Goal: Information Seeking & Learning: Find specific fact

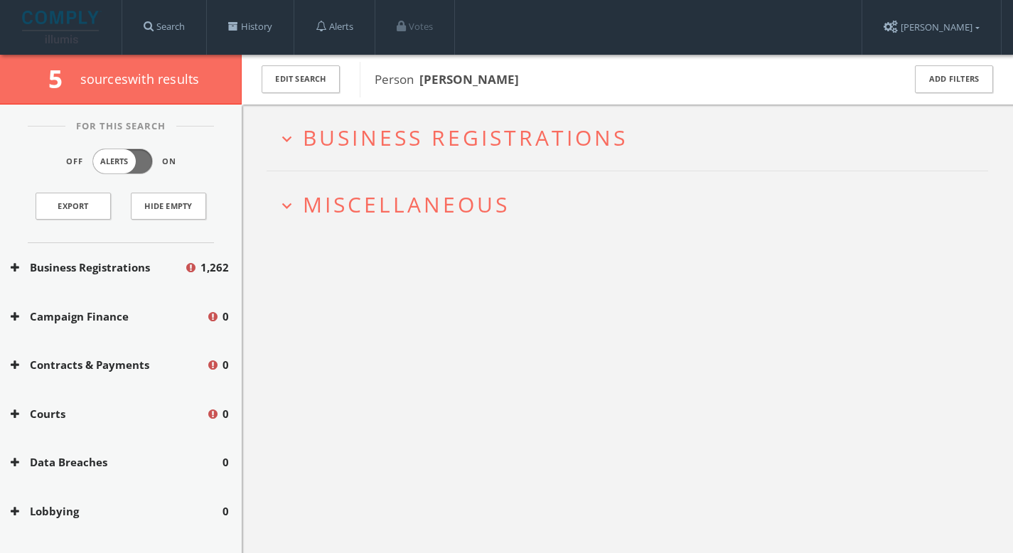
click at [443, 149] on span "Business Registrations" at bounding box center [465, 137] width 325 height 29
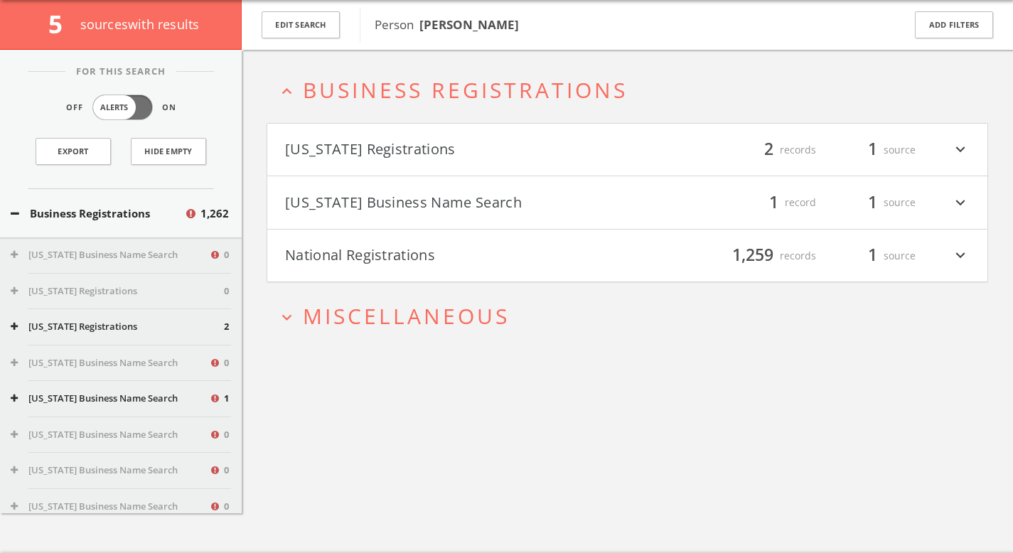
click at [451, 312] on span "Miscellaneous" at bounding box center [406, 315] width 207 height 29
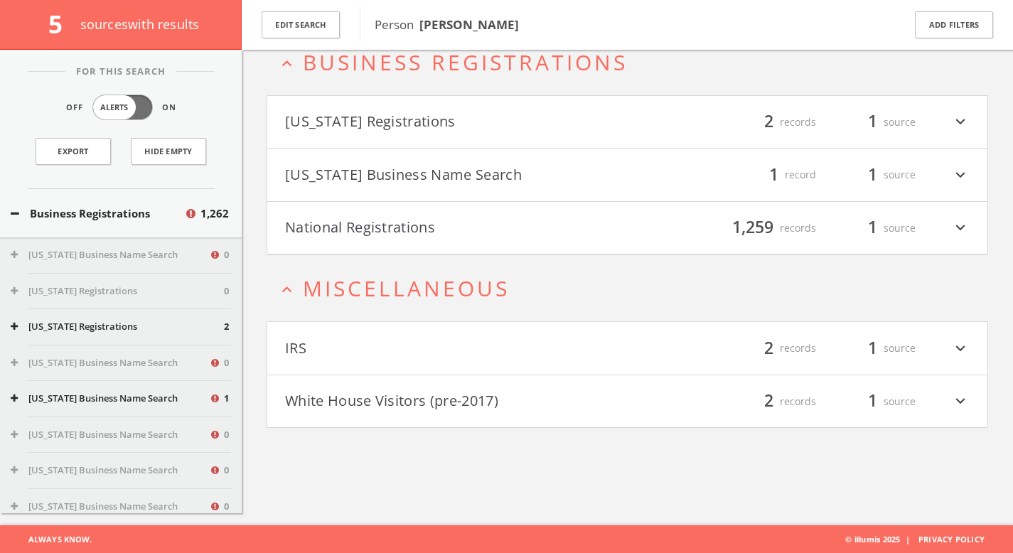
click at [491, 408] on button "White House Visitors (pre-2017)" at bounding box center [456, 402] width 343 height 24
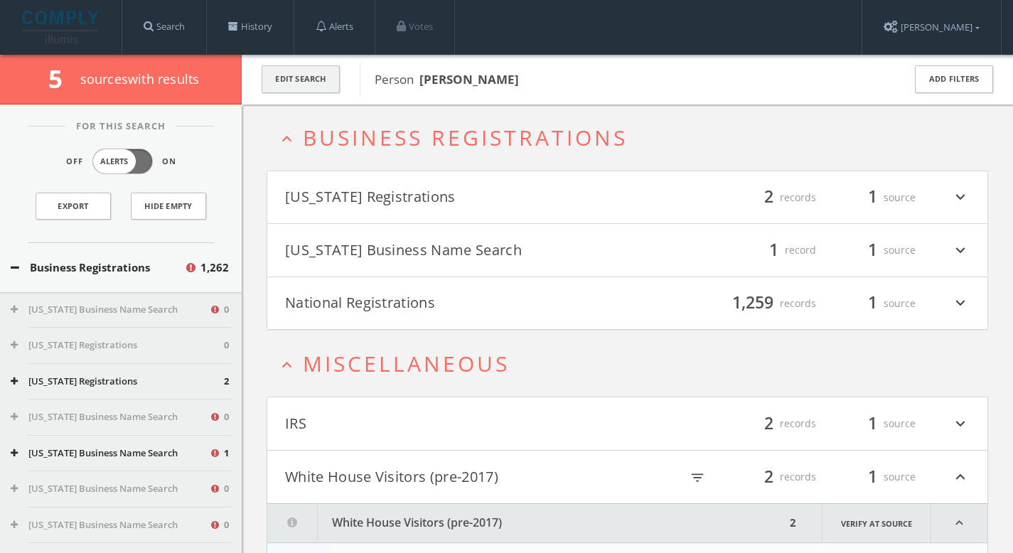
click at [316, 82] on button "Edit Search" at bounding box center [301, 79] width 78 height 28
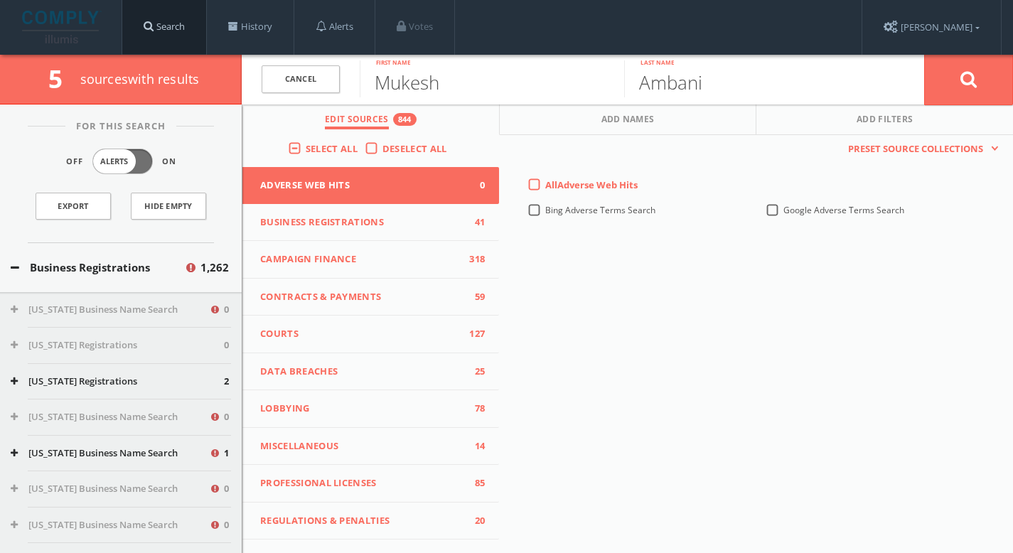
click at [161, 26] on link "Search" at bounding box center [164, 27] width 84 height 54
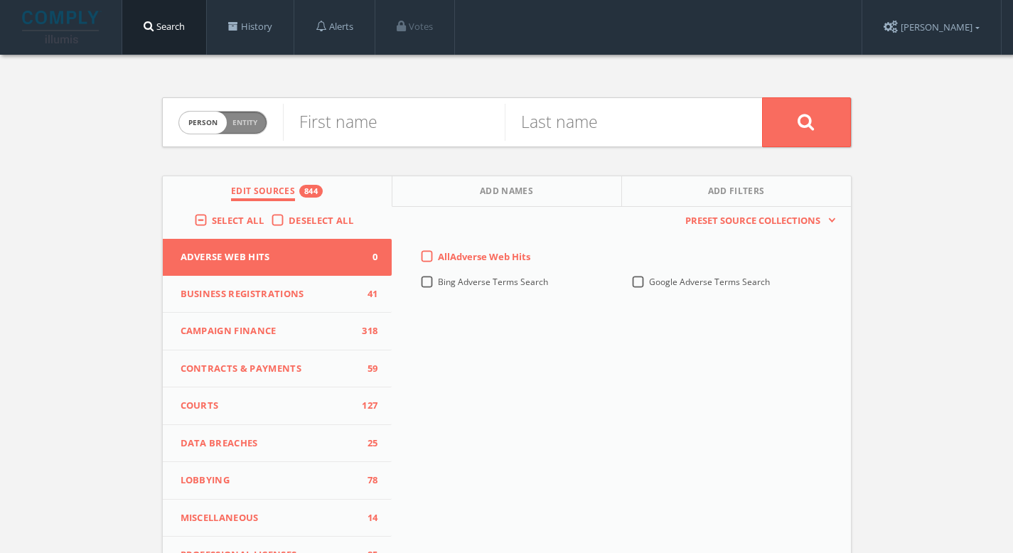
click at [257, 130] on span "Person Entity" at bounding box center [222, 123] width 87 height 22
checkbox input "true"
click at [323, 124] on input "text" at bounding box center [522, 122] width 479 height 37
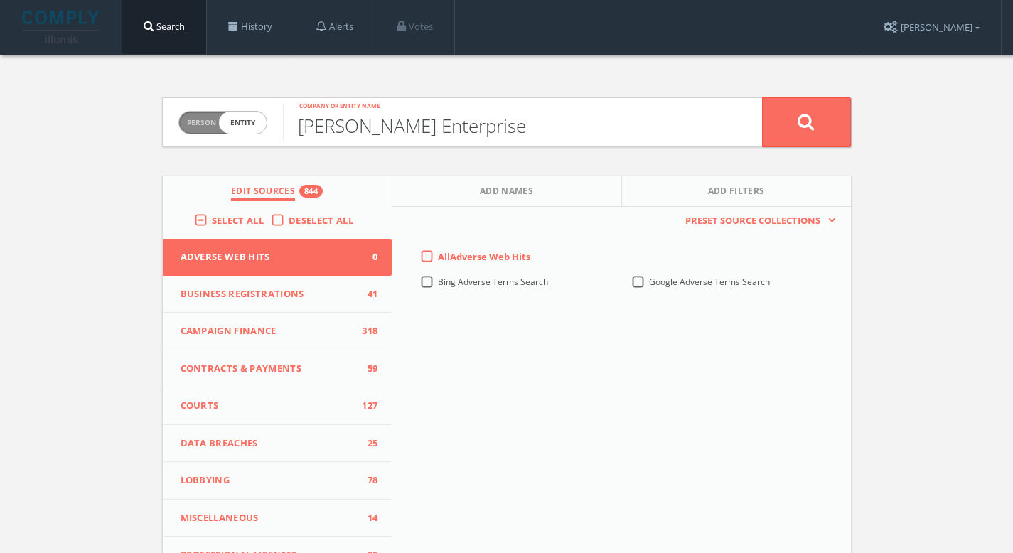
type input "[PERSON_NAME] Enterprise"
click at [818, 122] on button at bounding box center [806, 122] width 89 height 50
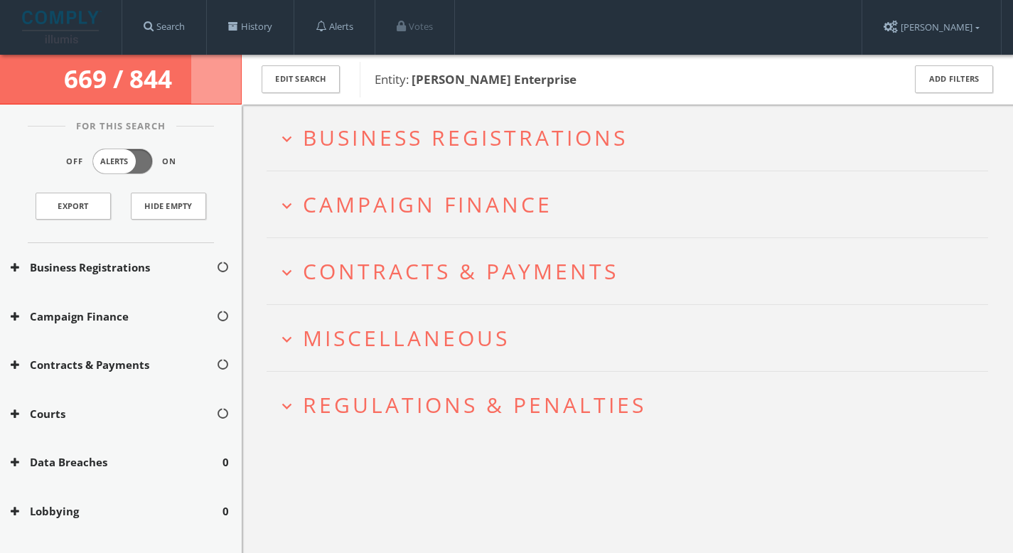
click at [466, 118] on h2 "expand_more Business Registrations" at bounding box center [628, 138] width 722 height 66
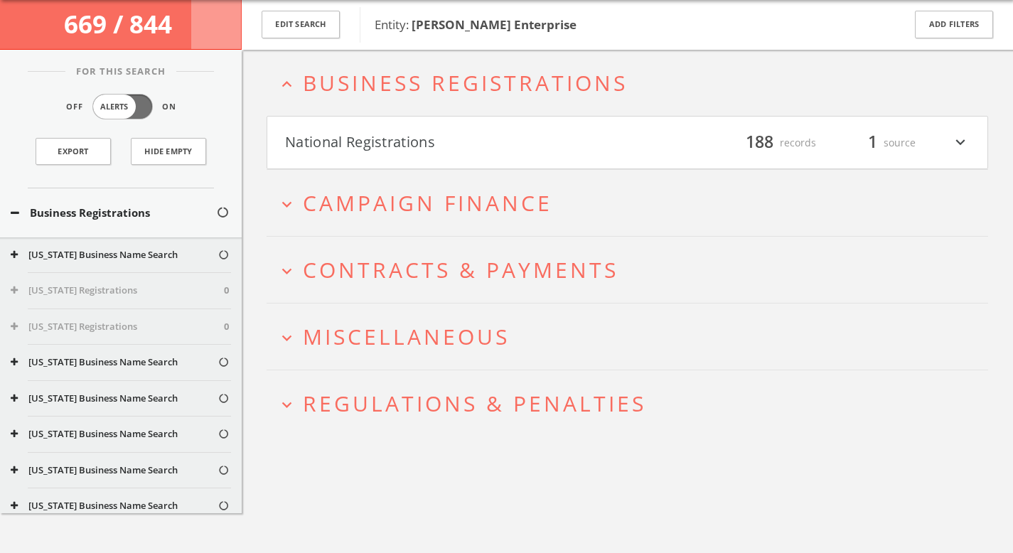
click at [446, 211] on span "Campaign Finance" at bounding box center [428, 202] width 250 height 29
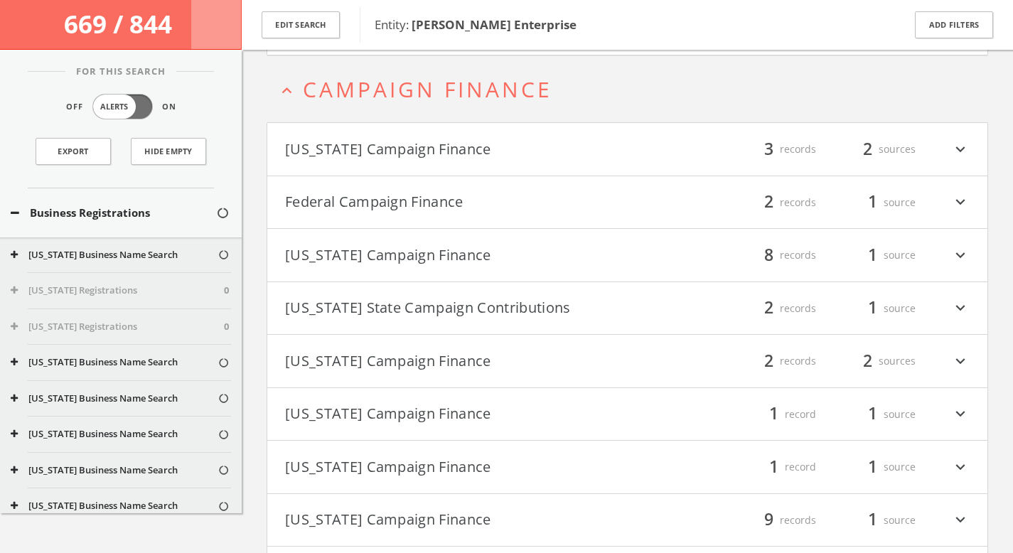
scroll to position [182, 0]
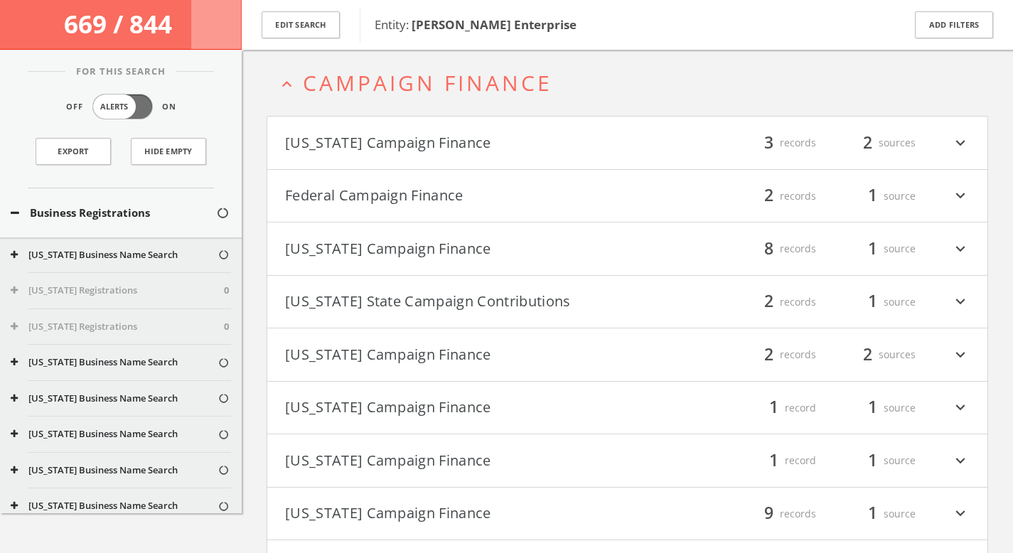
click at [436, 212] on h4 "Federal Campaign Finance filter_list 2 records 1 source expand_more" at bounding box center [627, 196] width 720 height 53
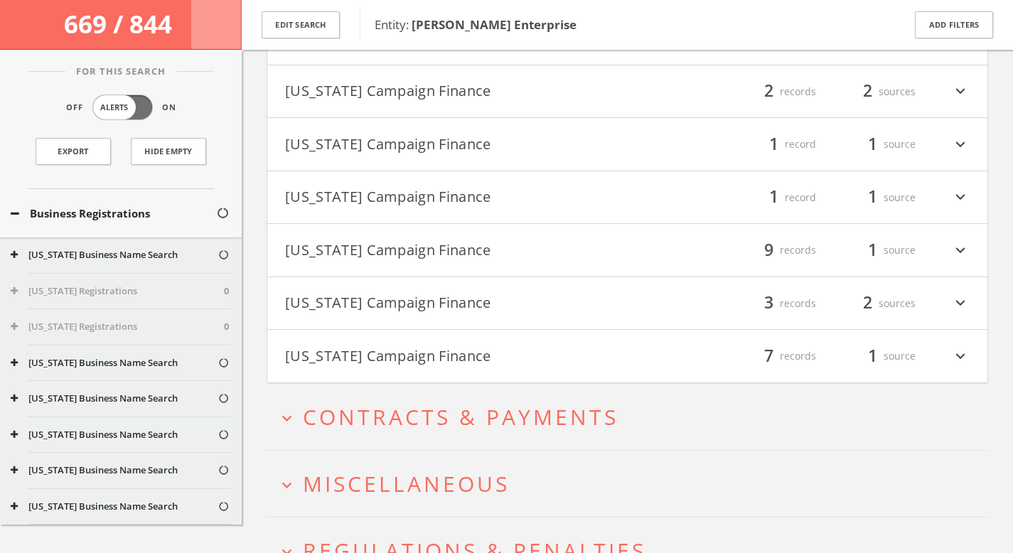
scroll to position [786, 0]
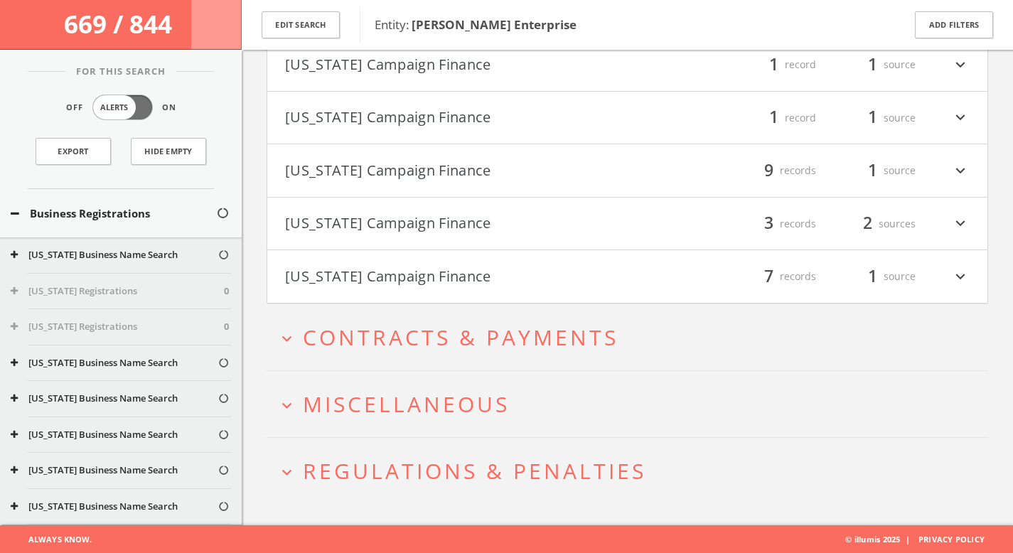
click at [481, 333] on span "Contracts & Payments" at bounding box center [461, 337] width 316 height 29
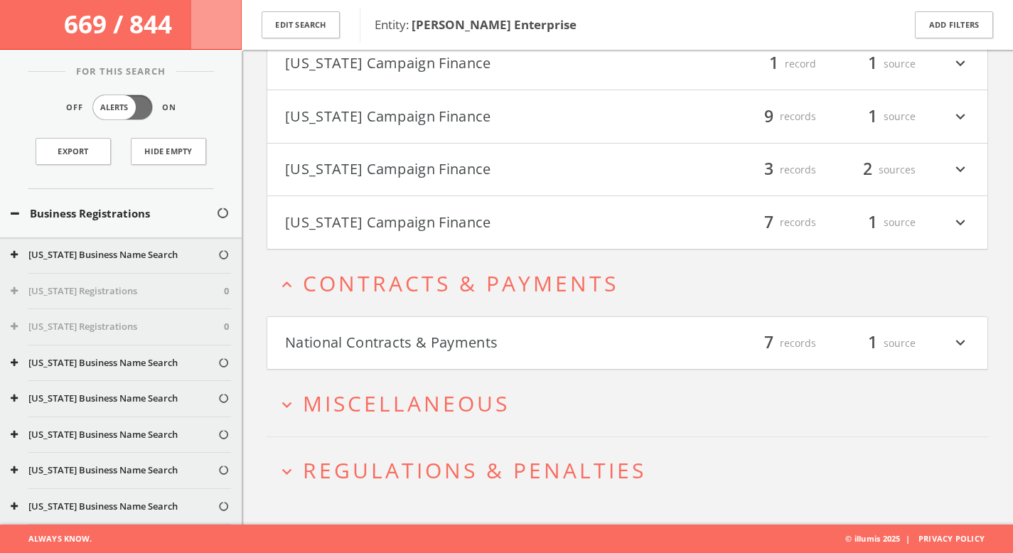
click at [481, 333] on button "National Contracts & Payments" at bounding box center [456, 343] width 343 height 24
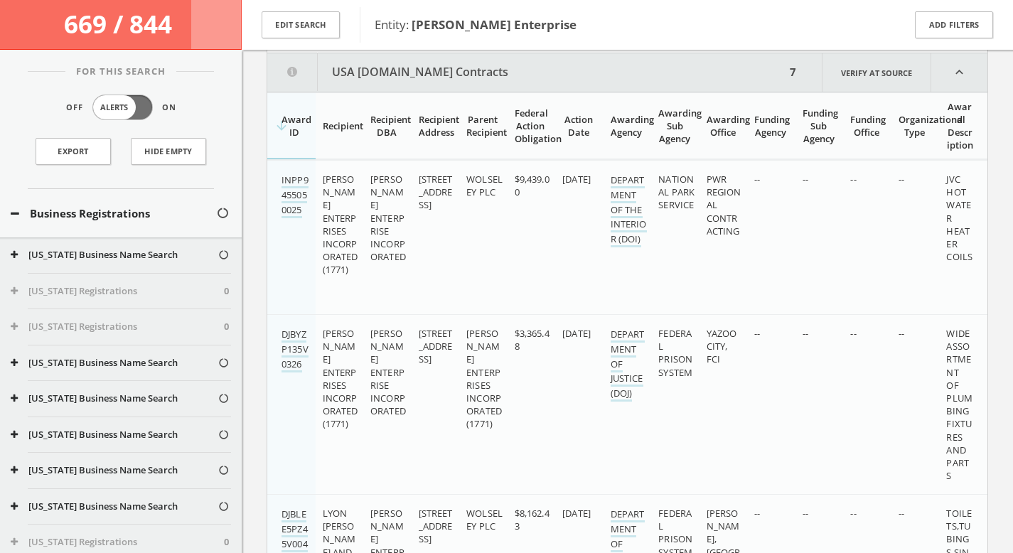
scroll to position [1160, 0]
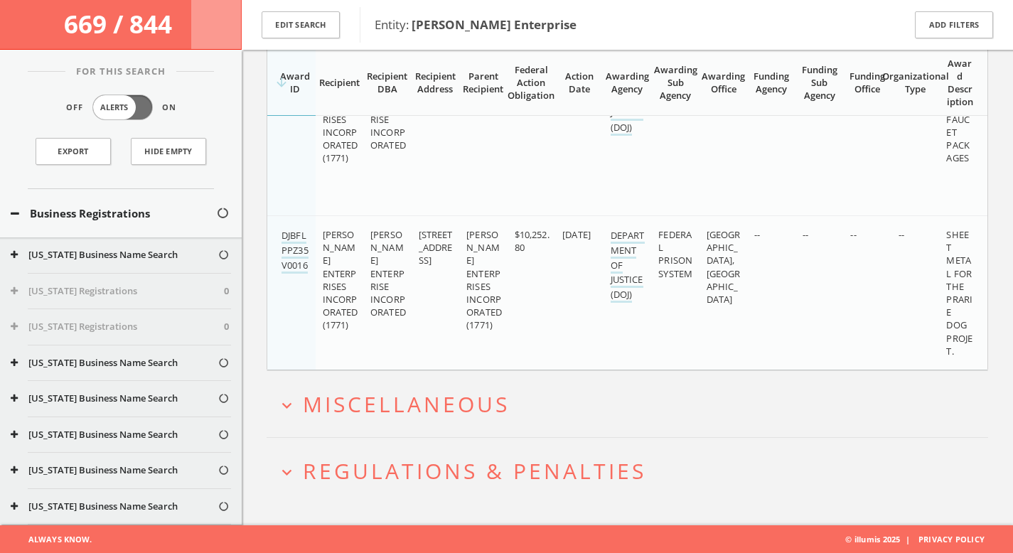
click at [470, 407] on span "Miscellaneous" at bounding box center [406, 404] width 207 height 29
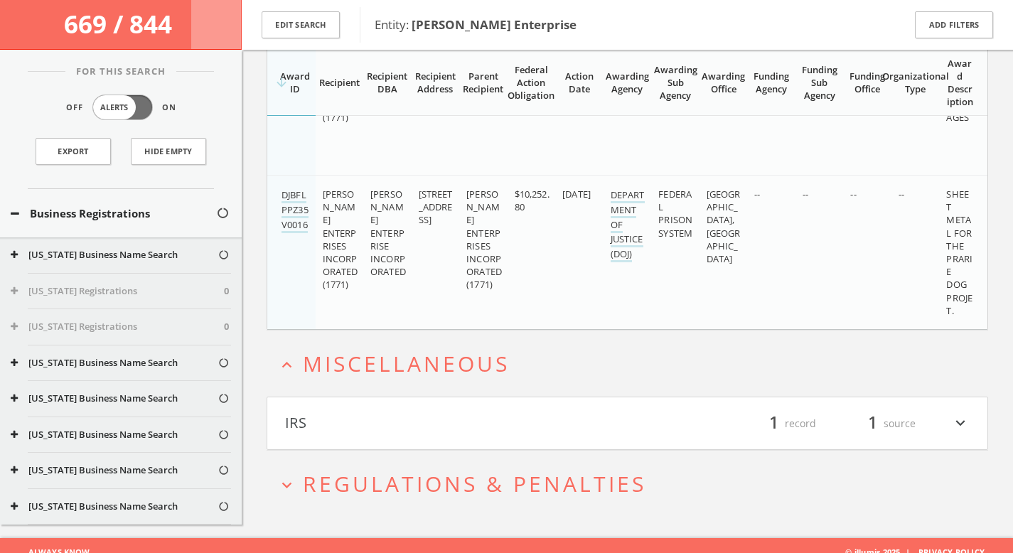
scroll to position [2417, 0]
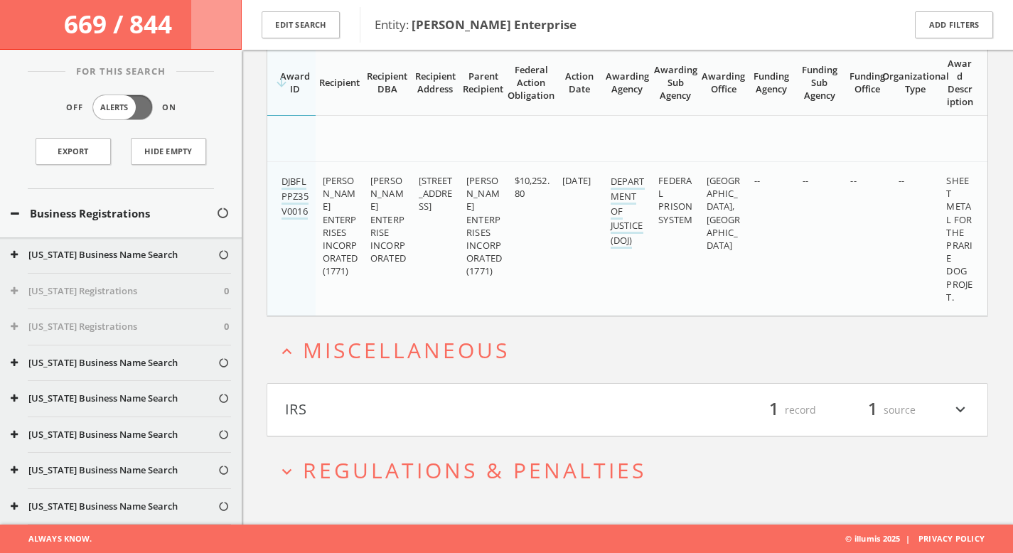
click at [473, 466] on span "Regulations & Penalties" at bounding box center [474, 470] width 343 height 29
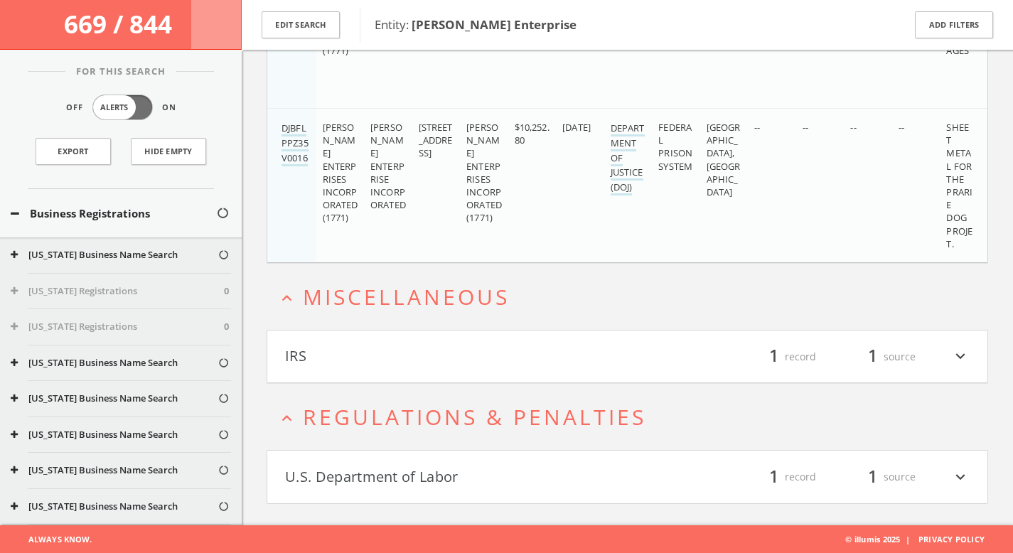
click at [473, 483] on button "U.S. Department of Labor" at bounding box center [456, 477] width 343 height 24
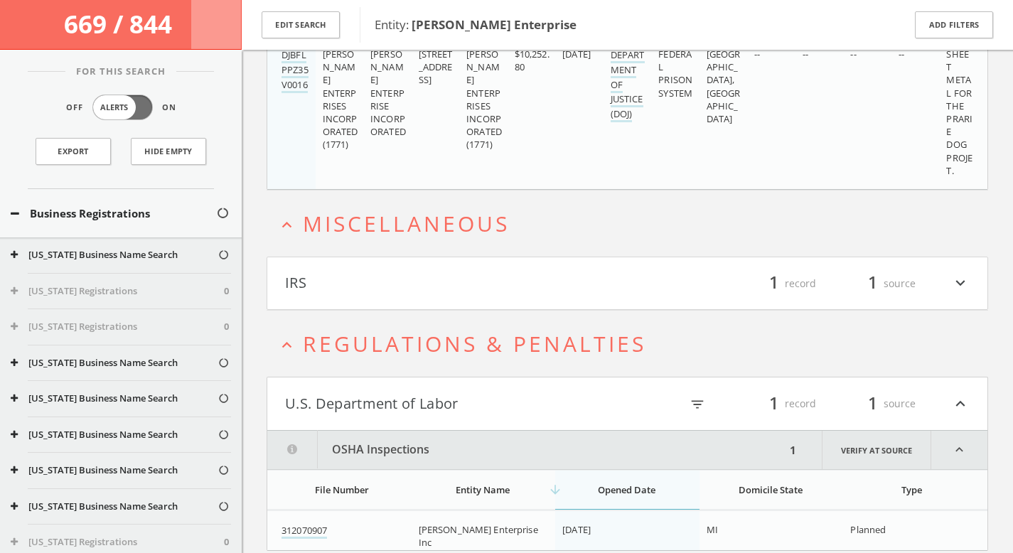
scroll to position [2591, 0]
